Goal: Transaction & Acquisition: Download file/media

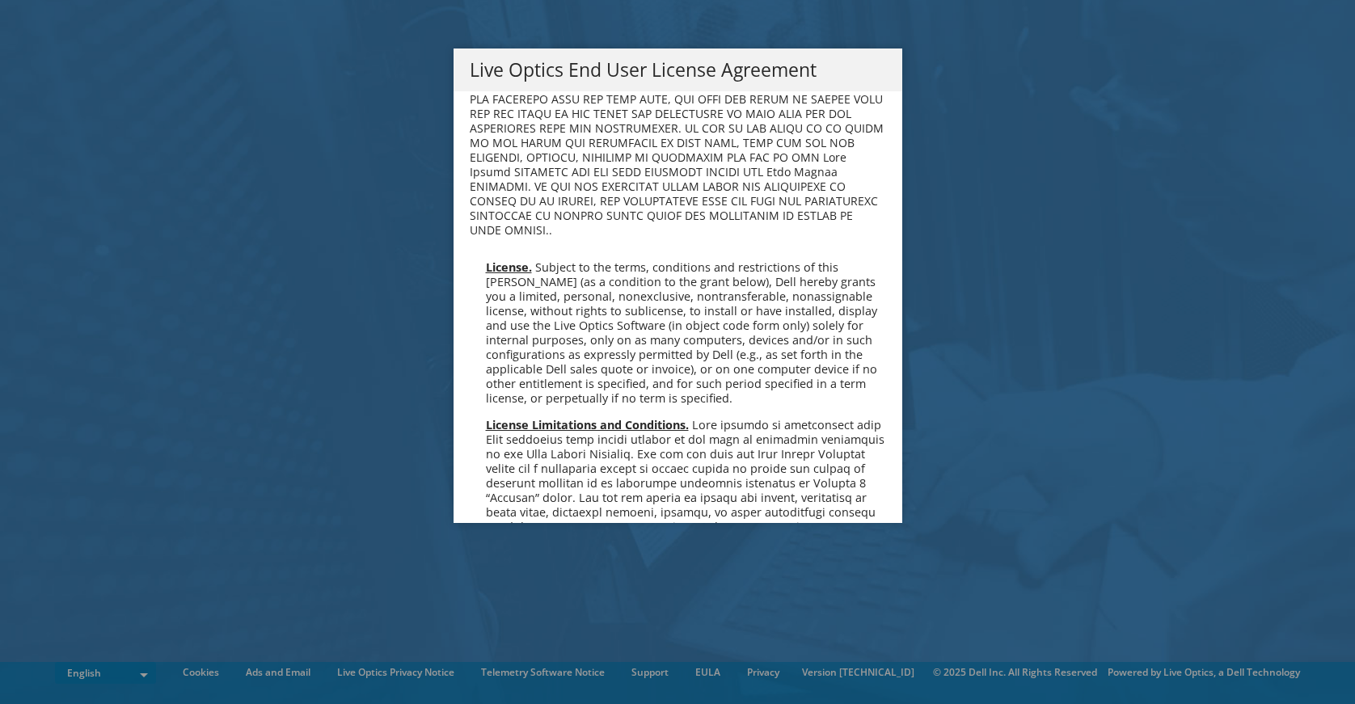
scroll to position [6112, 0]
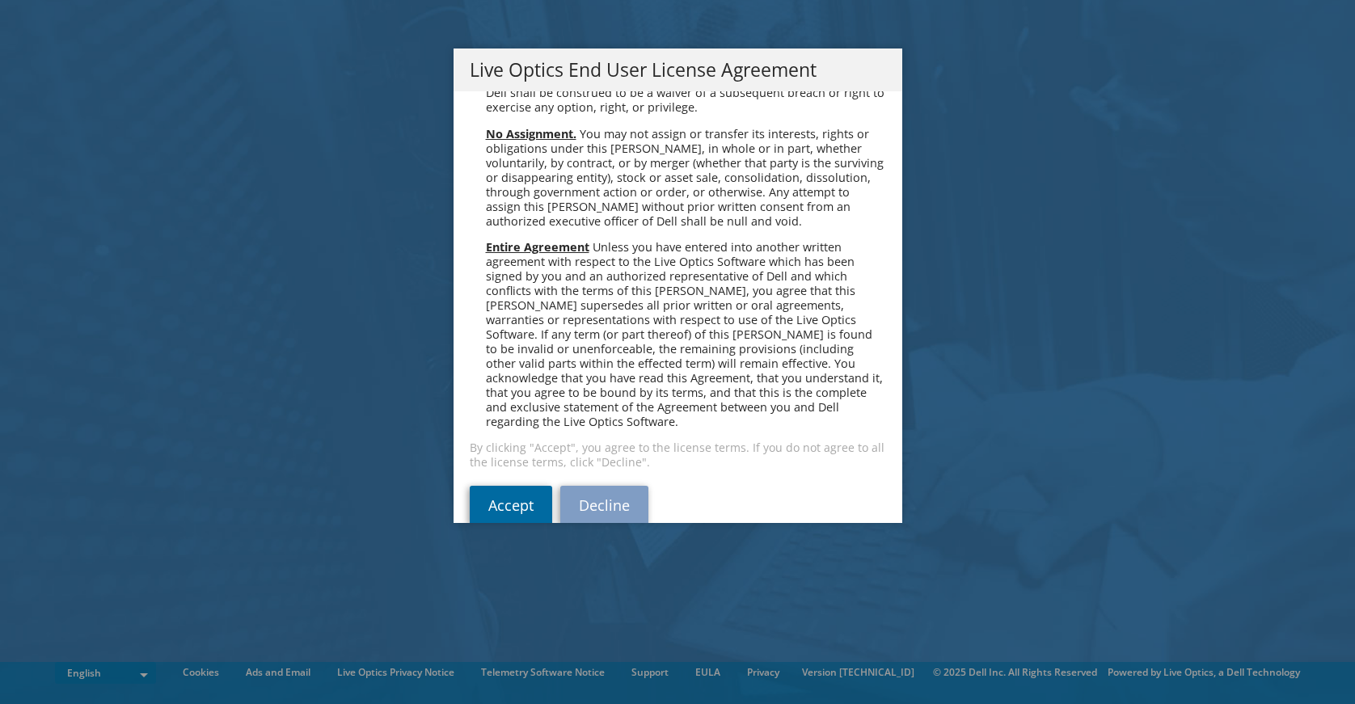
click at [520, 486] on link "Accept" at bounding box center [511, 505] width 82 height 39
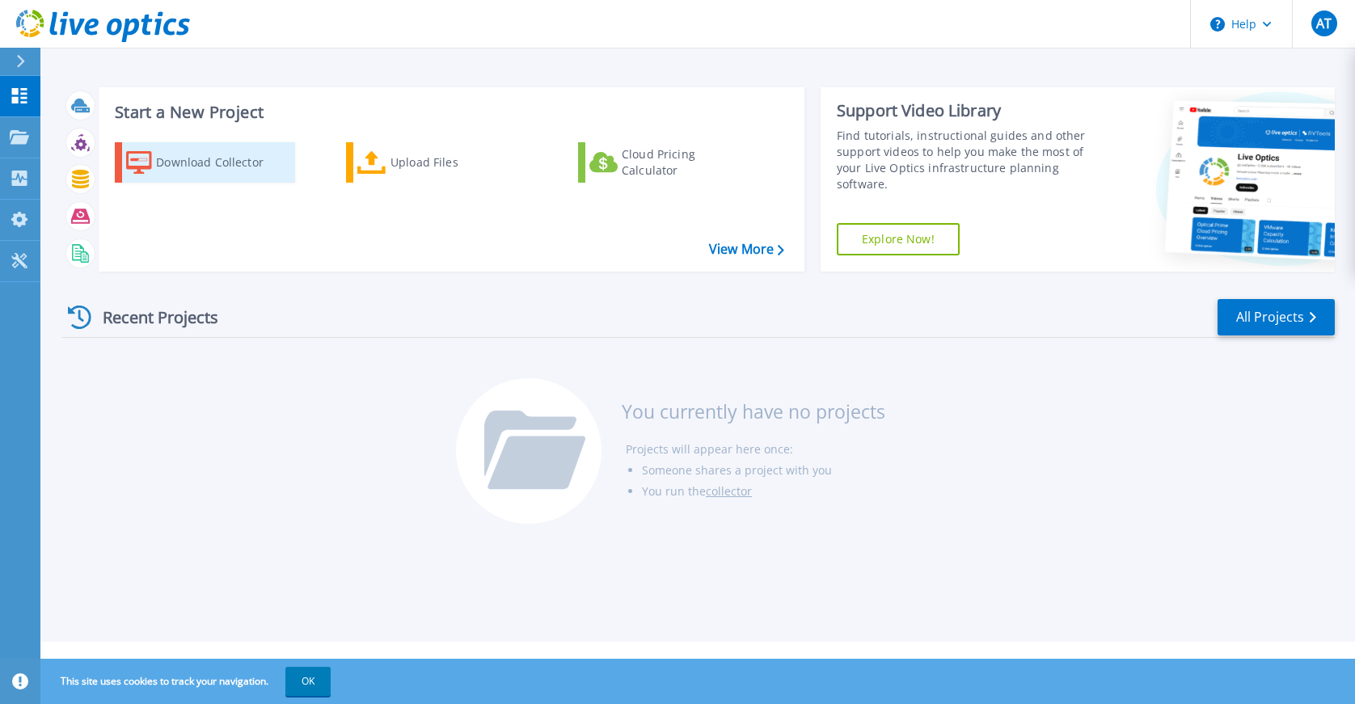
click at [234, 154] on div "Download Collector" at bounding box center [220, 162] width 129 height 32
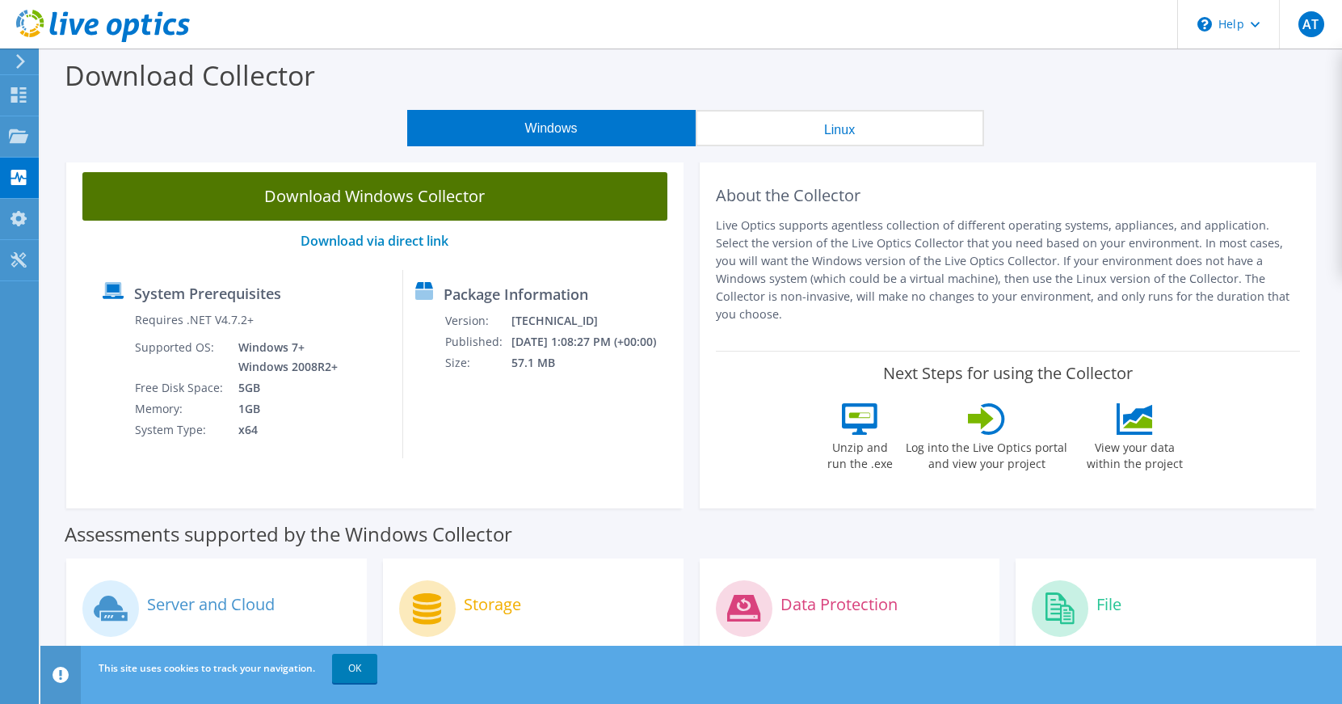
click at [464, 191] on link "Download Windows Collector" at bounding box center [374, 196] width 585 height 48
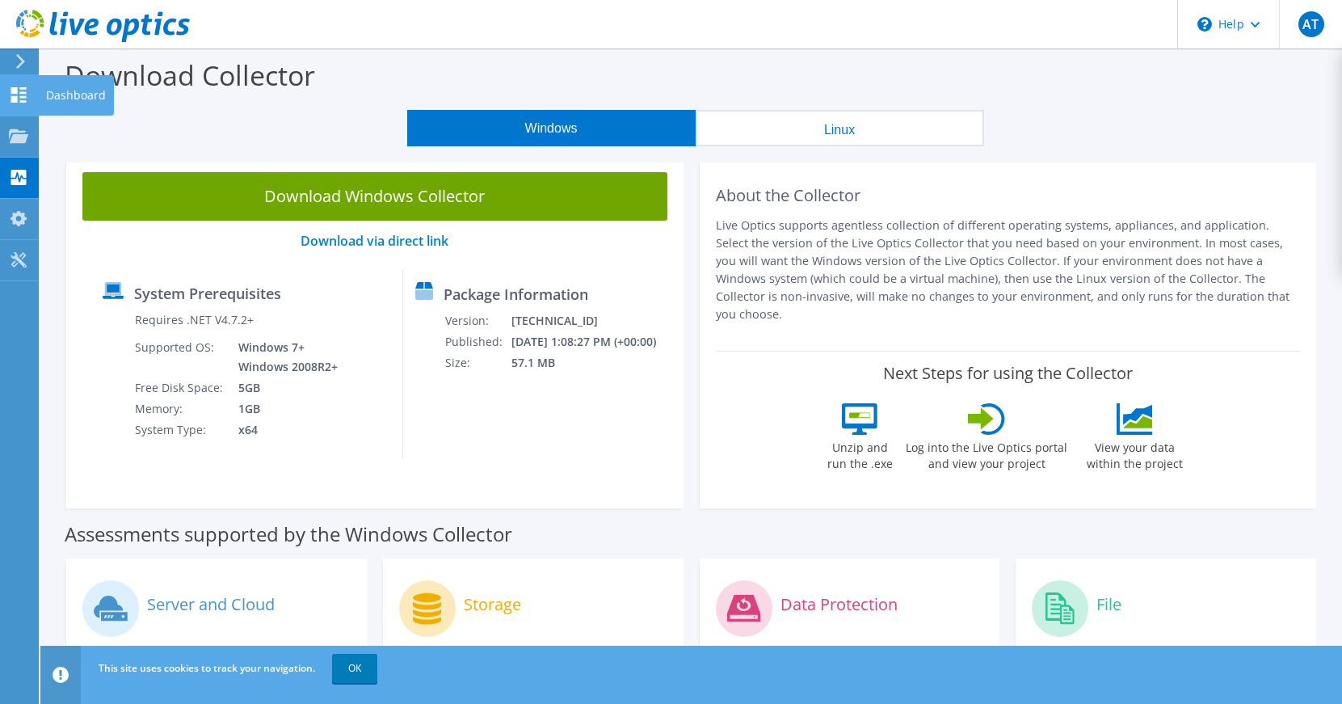
click at [24, 95] on icon at bounding box center [18, 94] width 19 height 15
click at [61, 93] on div "Dashboard" at bounding box center [76, 95] width 76 height 40
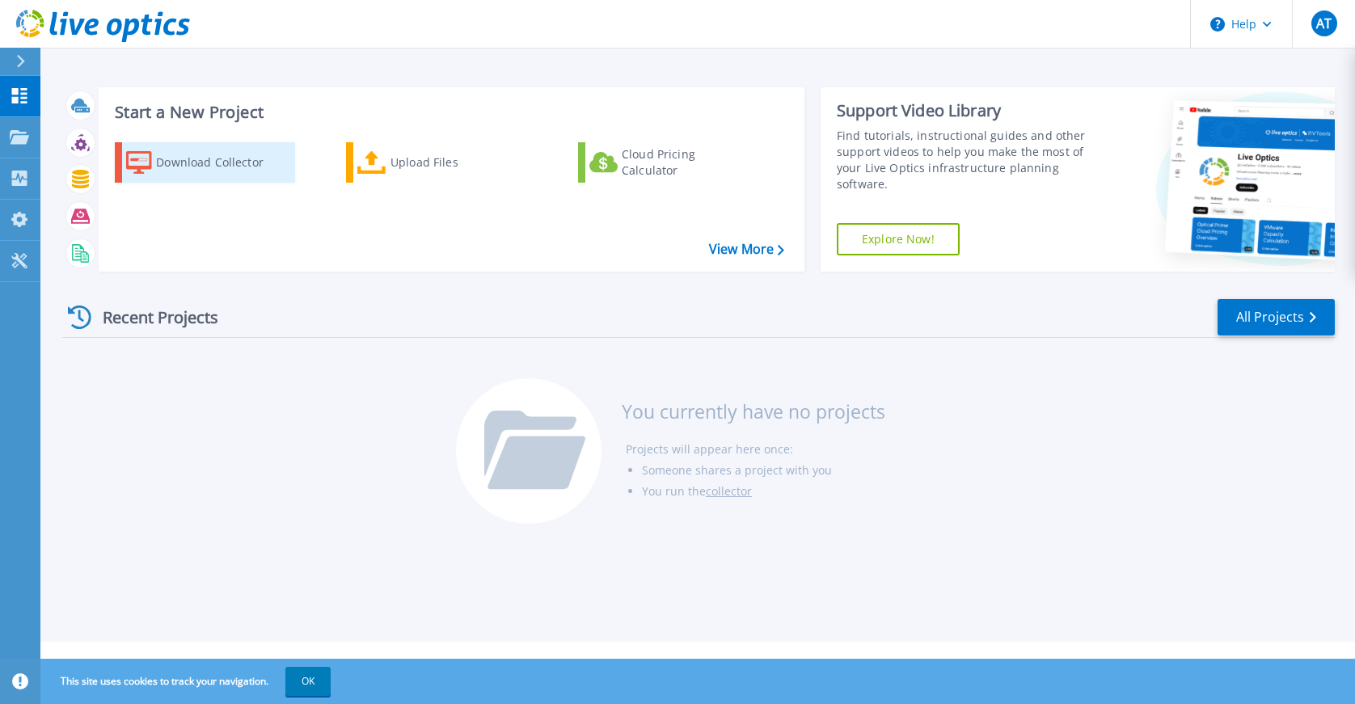
click at [241, 166] on div "Download Collector" at bounding box center [220, 162] width 129 height 32
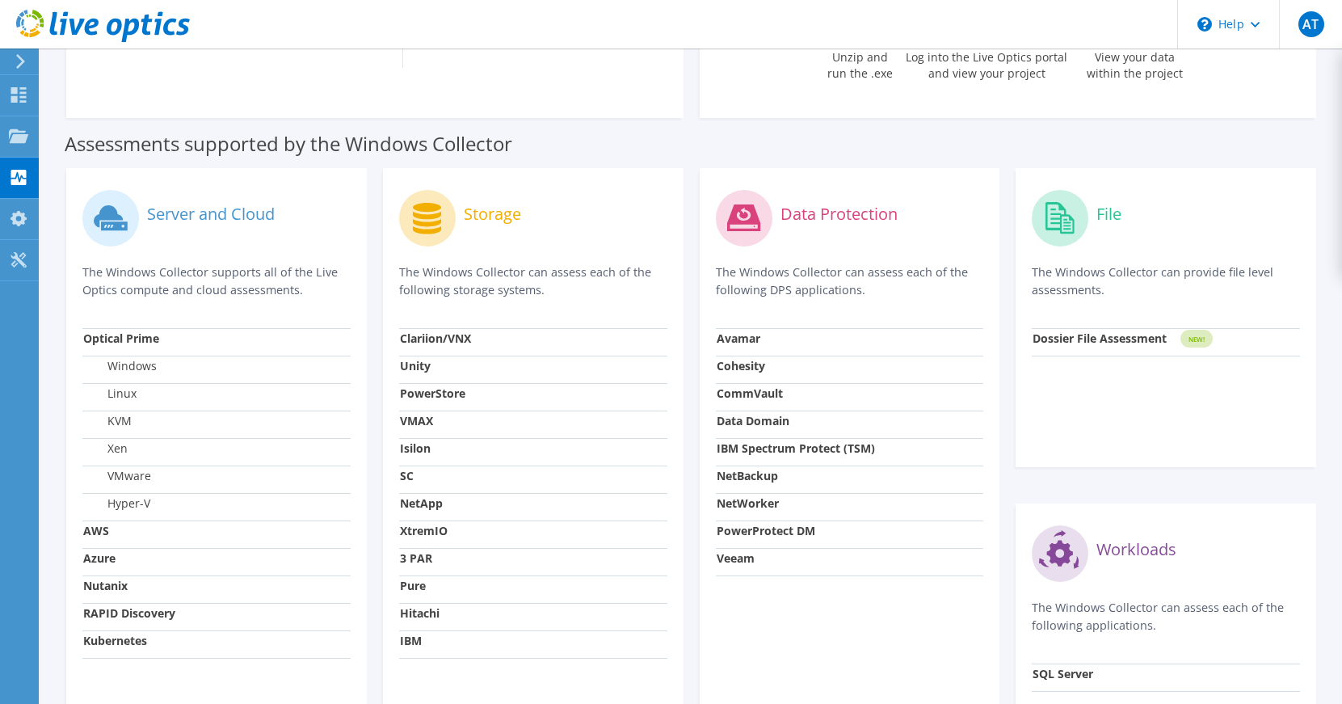
scroll to position [404, 0]
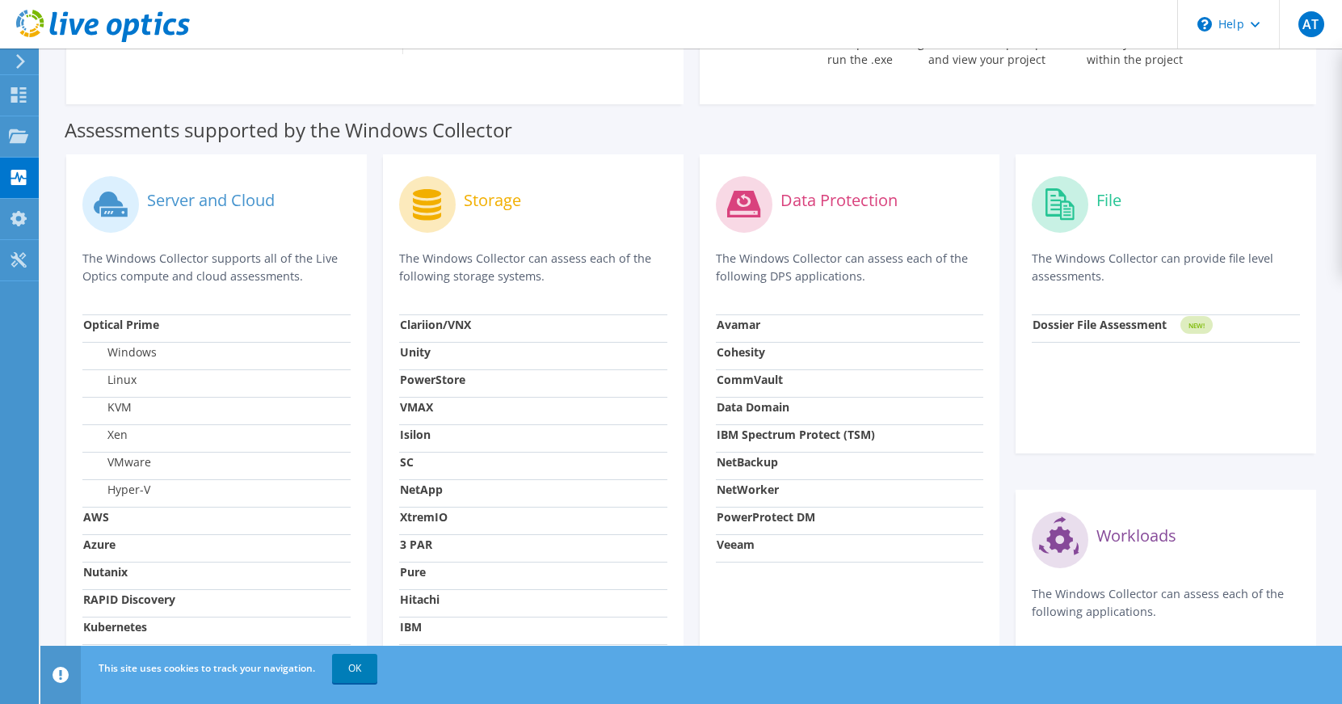
drag, startPoint x: 435, startPoint y: 245, endPoint x: 566, endPoint y: 252, distance: 131.1
click at [566, 252] on p "The Windows Collector can assess each of the following storage systems." at bounding box center [533, 268] width 268 height 36
click at [410, 427] on strong "Isilon" at bounding box center [415, 434] width 31 height 15
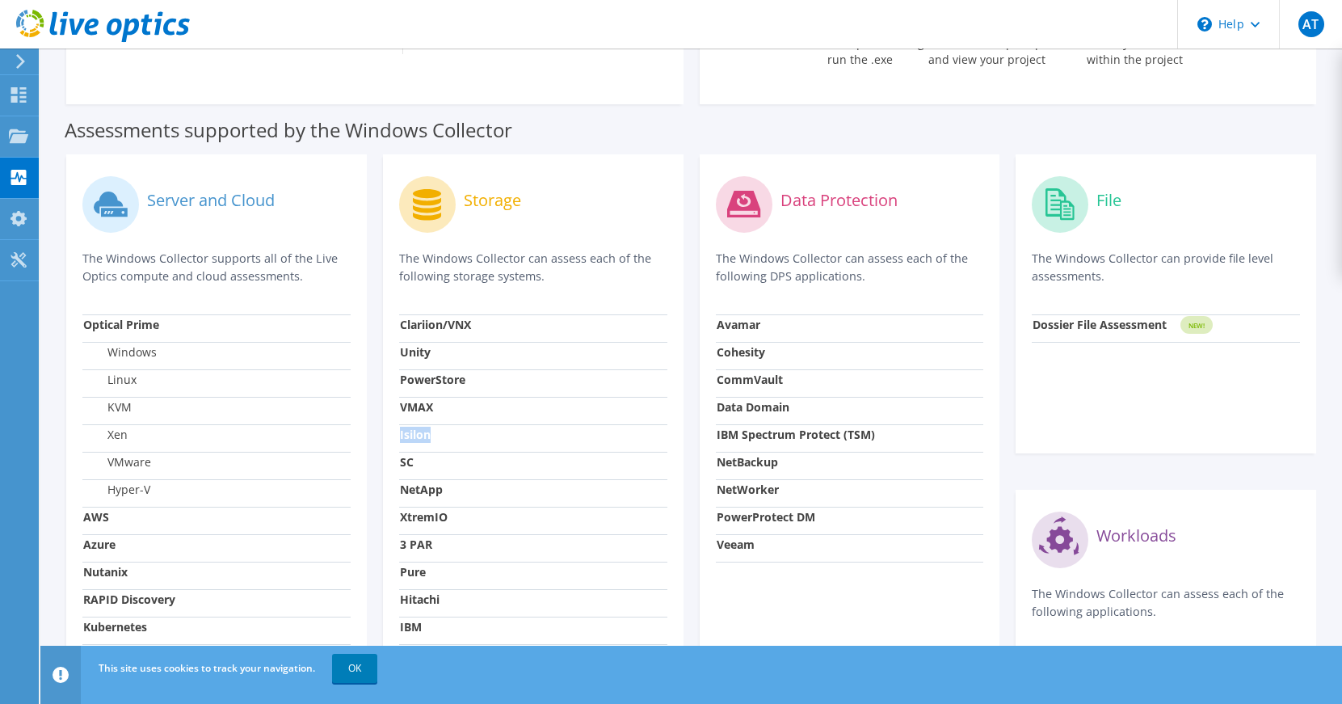
click at [416, 427] on strong "Isilon" at bounding box center [415, 434] width 31 height 15
